Goal: Transaction & Acquisition: Purchase product/service

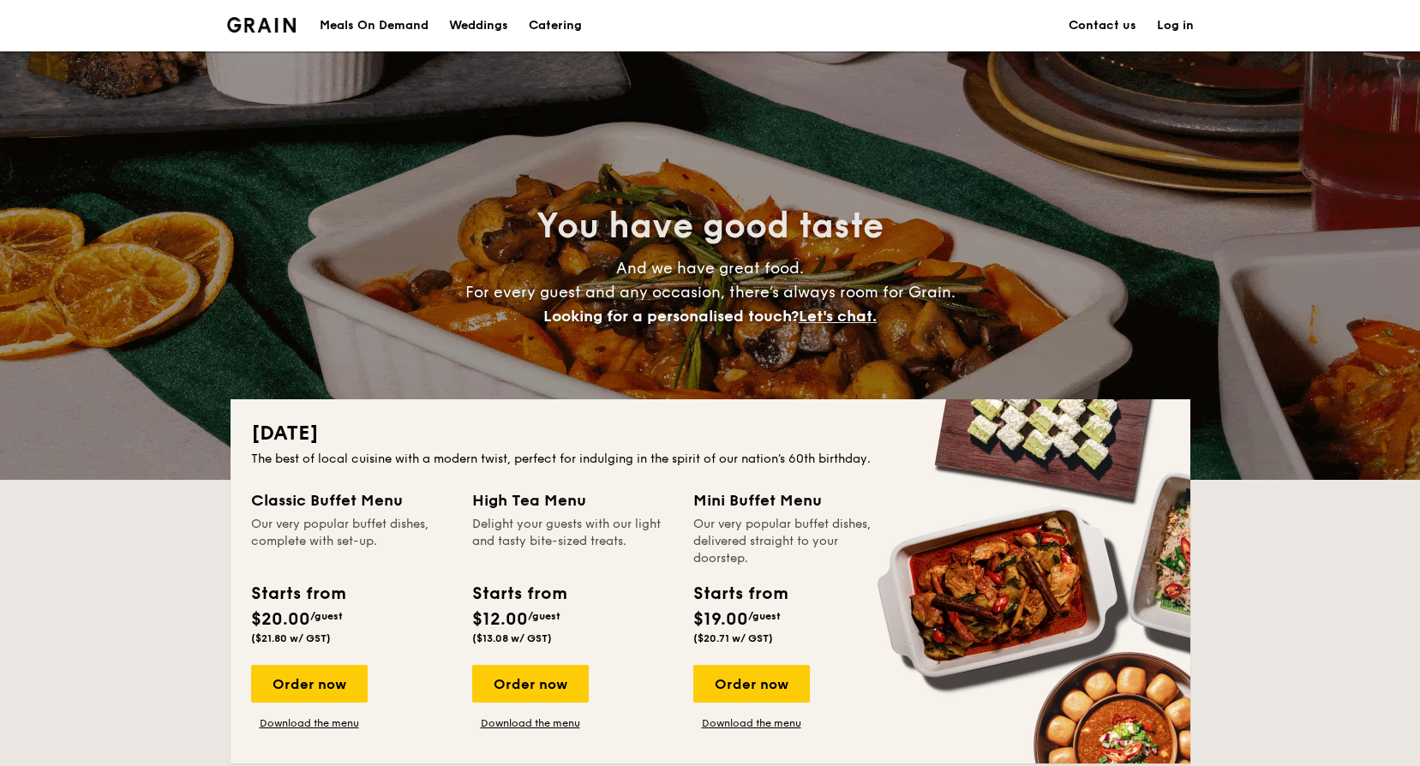
click at [400, 27] on div "Meals On Demand" at bounding box center [374, 25] width 109 height 51
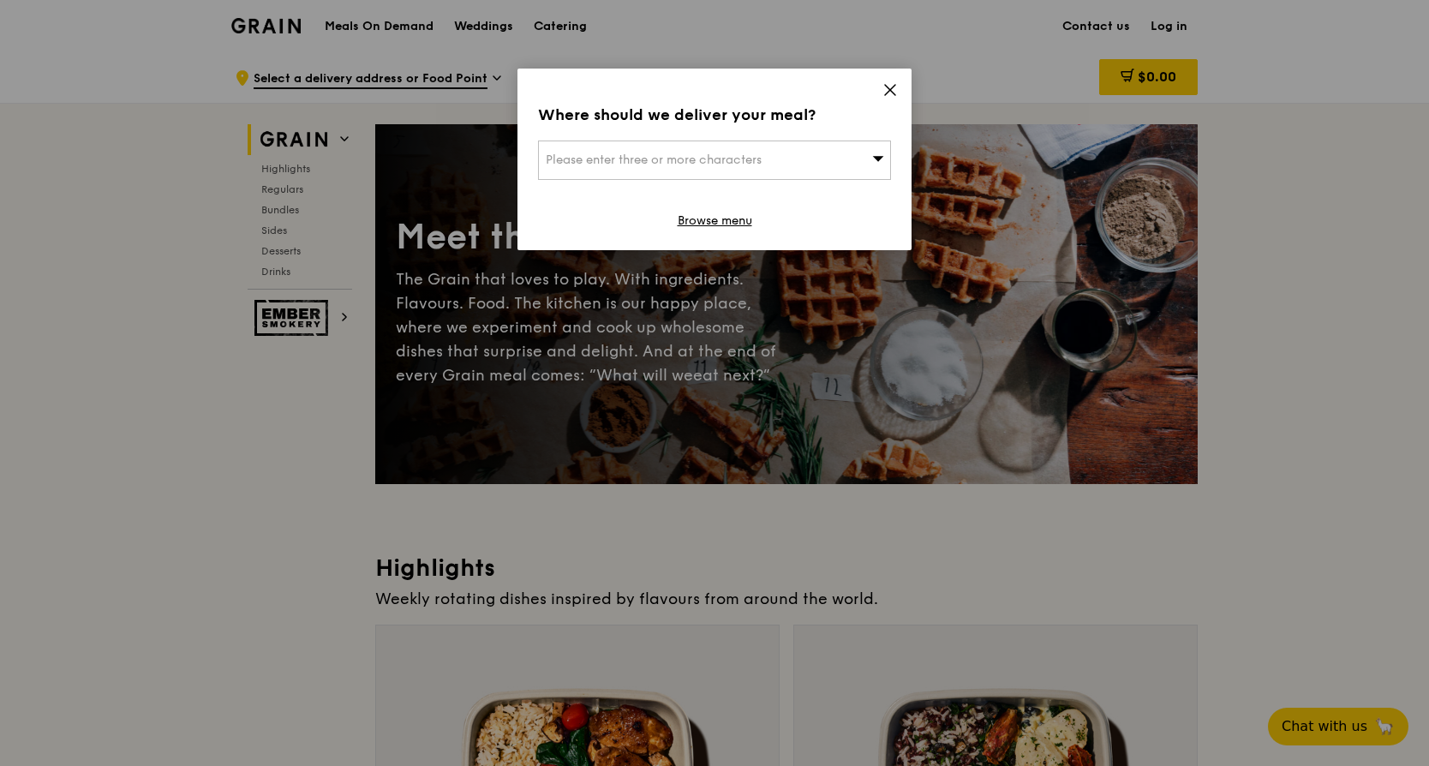
click at [763, 151] on div "Please enter three or more characters" at bounding box center [714, 160] width 353 height 39
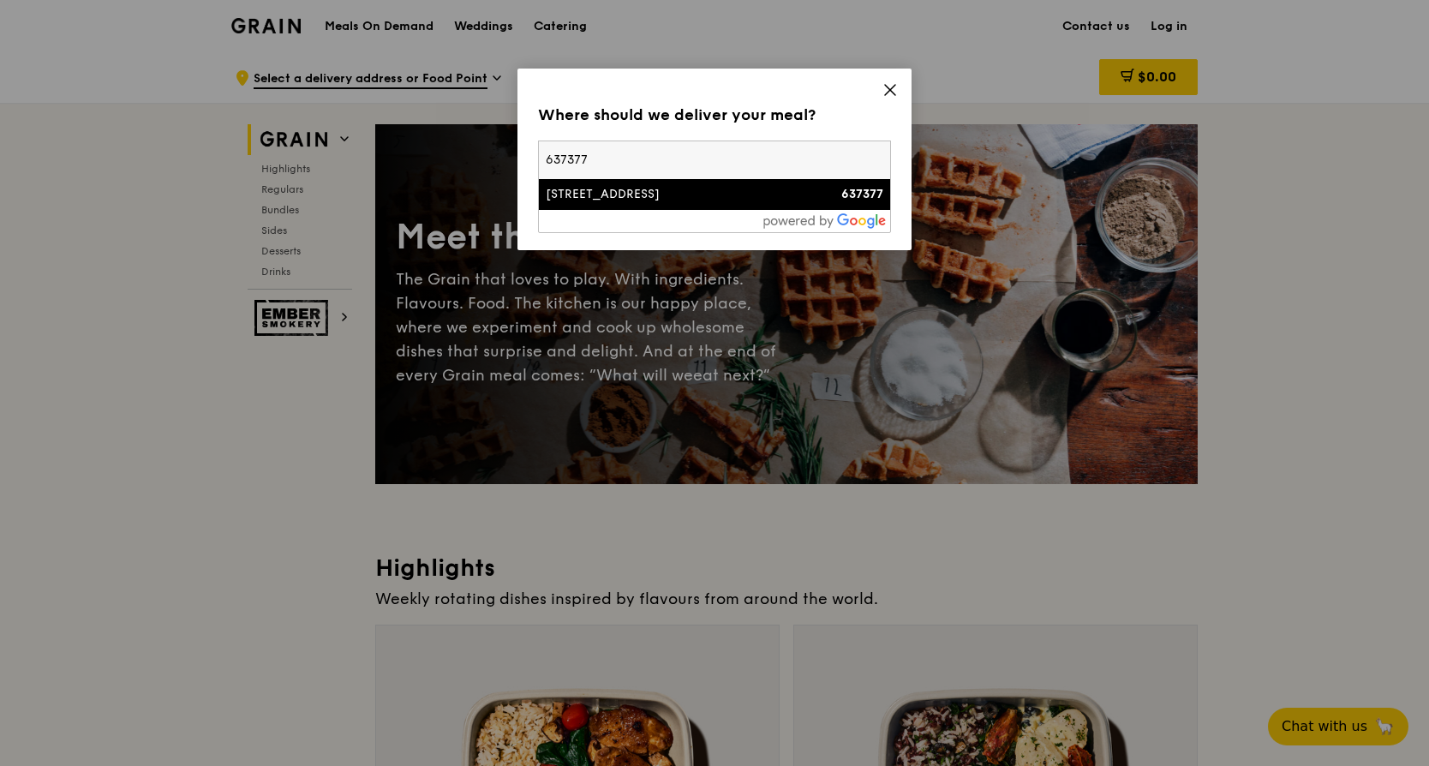
type input "637377"
click at [626, 196] on div "35 Tuas South Avenue 6" at bounding box center [673, 194] width 254 height 17
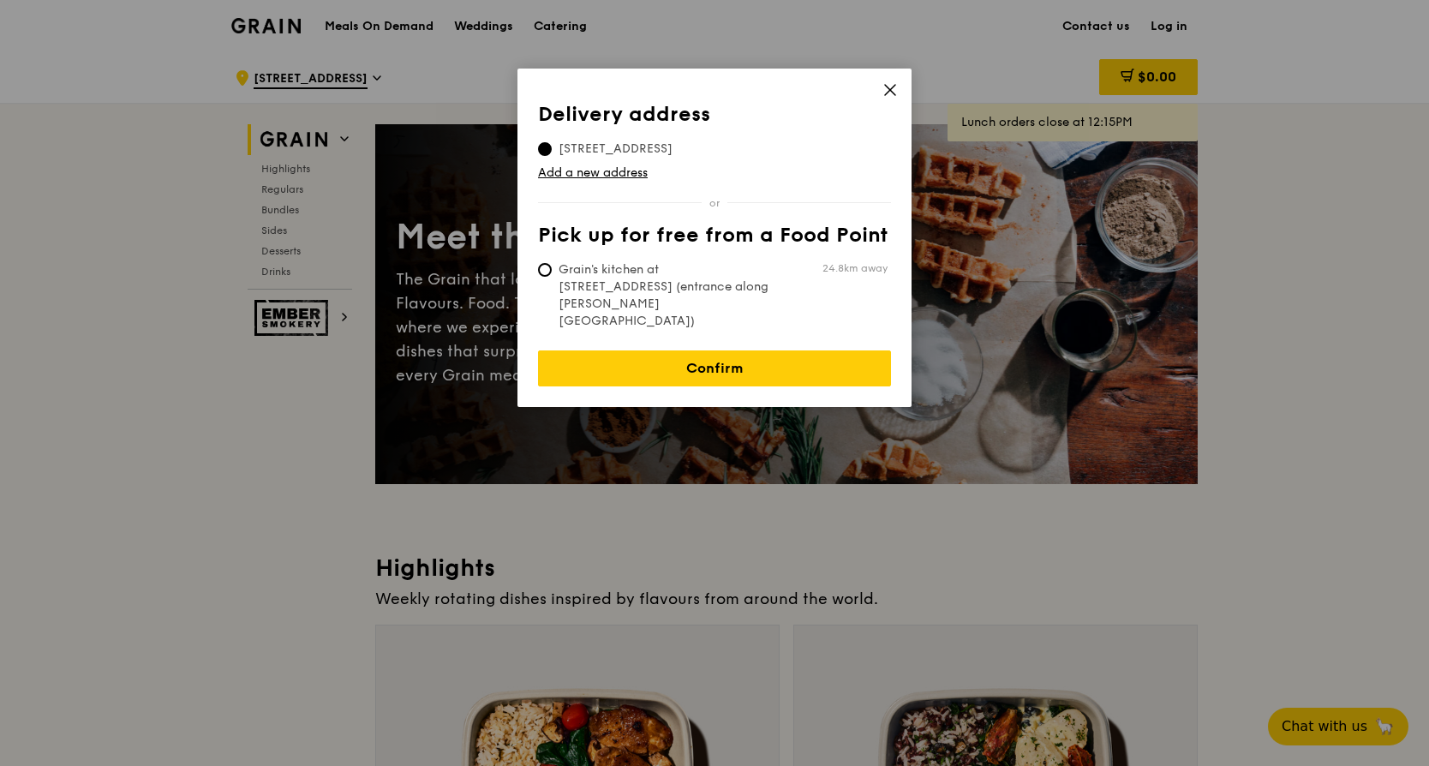
click at [602, 270] on span "Grain's kitchen at 5 Burn Road #05-01 (entrance along Harrison Road)" at bounding box center [665, 295] width 255 height 69
click at [552, 270] on input "Grain's kitchen at 5 Burn Road #05-01 (entrance along Harrison Road) 24.8km away" at bounding box center [545, 270] width 14 height 14
radio input "true"
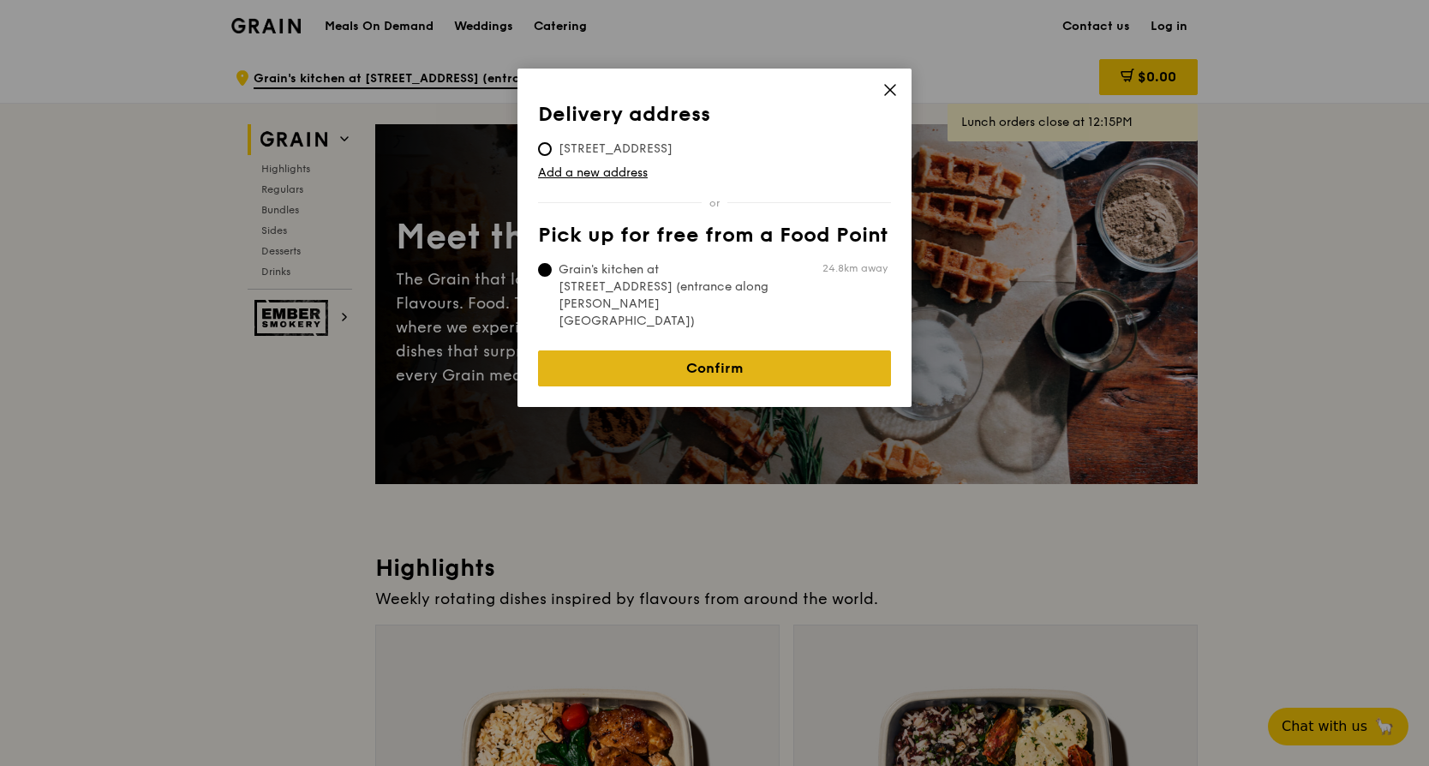
click at [632, 350] on link "Confirm" at bounding box center [714, 368] width 353 height 36
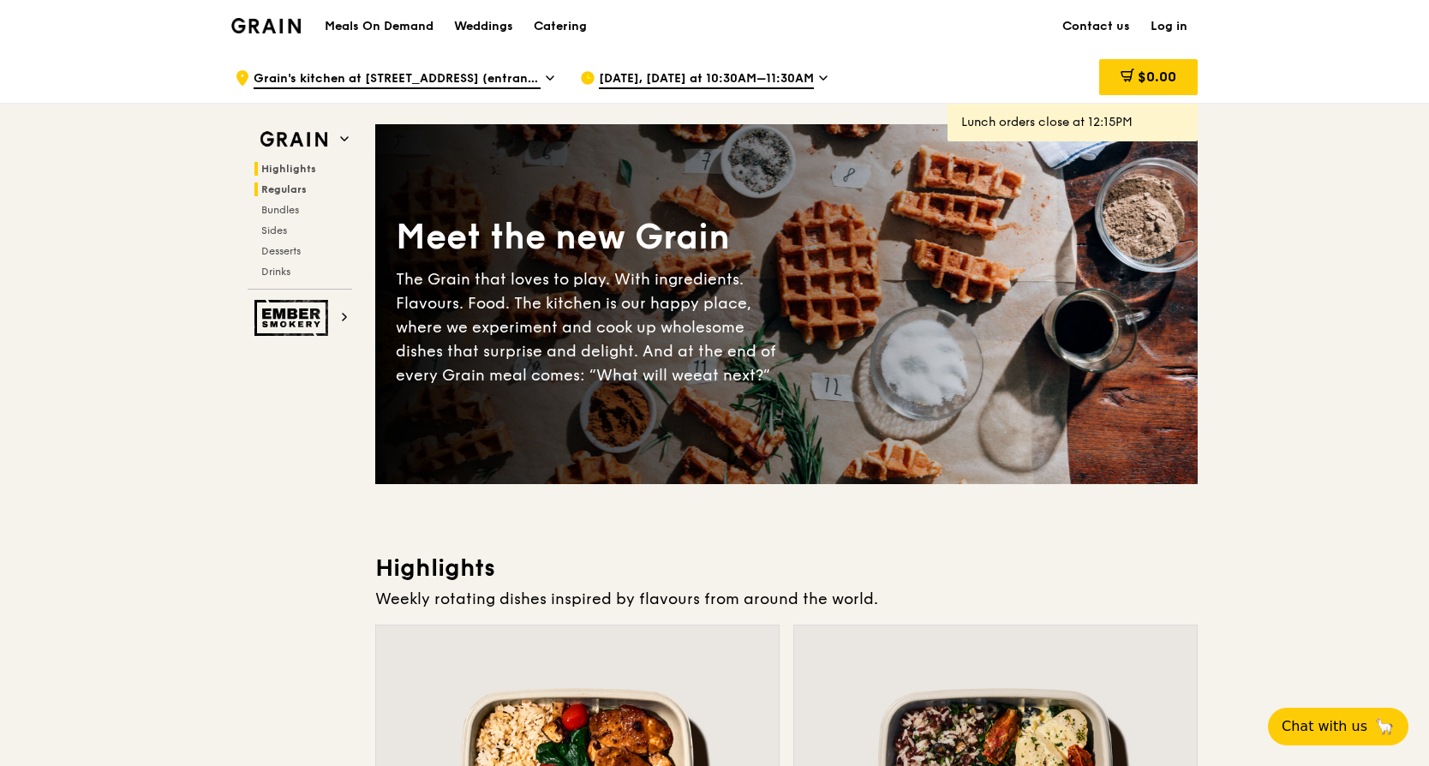
click at [296, 191] on span "Regulars" at bounding box center [283, 189] width 45 height 12
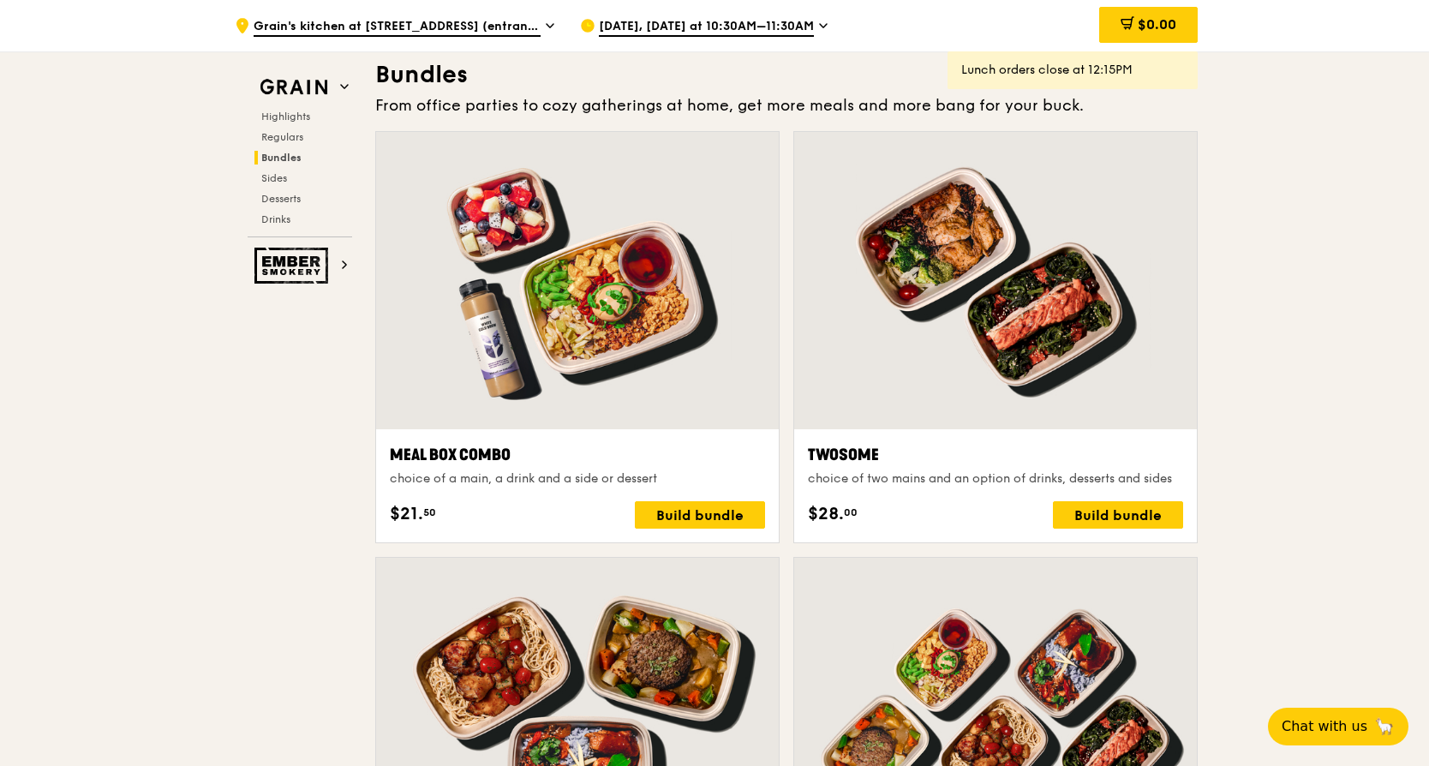
scroll to position [2499, 0]
